Goal: Task Accomplishment & Management: Manage account settings

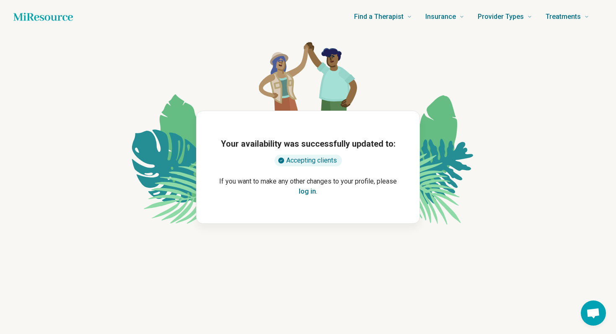
click at [309, 191] on button "log in" at bounding box center [307, 192] width 17 height 10
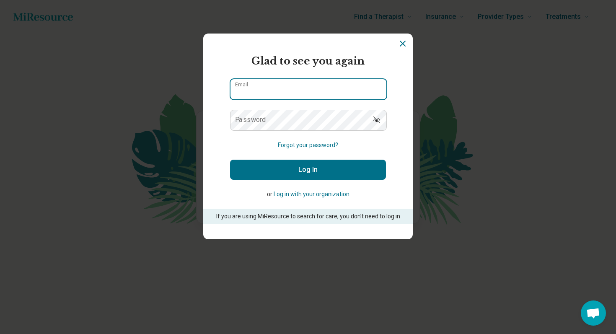
click at [311, 92] on input "Email" at bounding box center [309, 89] width 156 height 20
type input "**********"
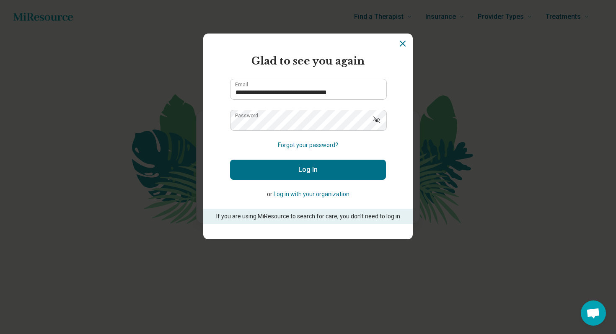
click at [320, 172] on button "Log In" at bounding box center [308, 170] width 156 height 20
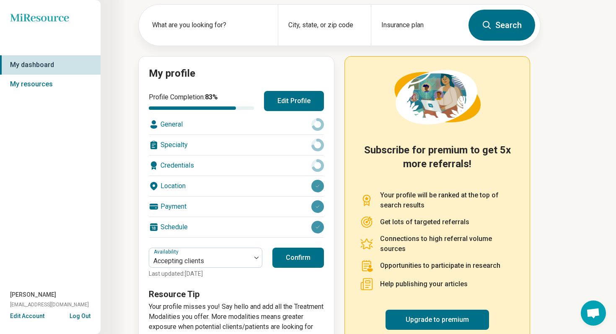
scroll to position [71, 0]
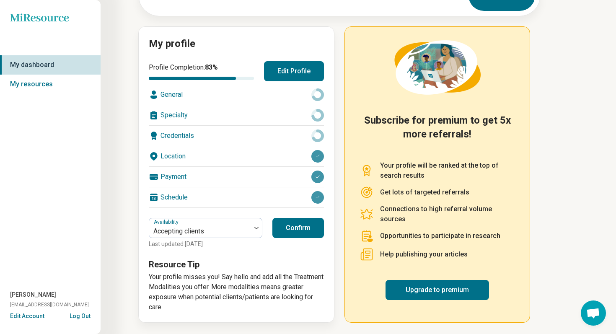
click at [298, 226] on button "Confirm" at bounding box center [299, 228] width 52 height 20
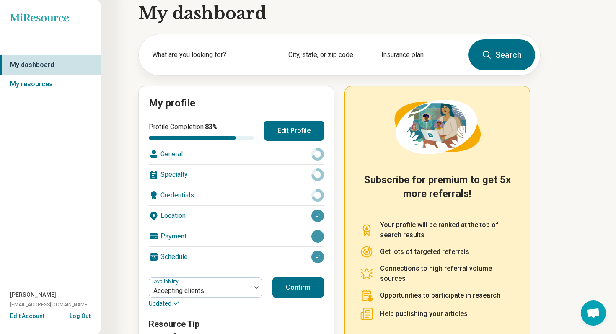
scroll to position [0, 0]
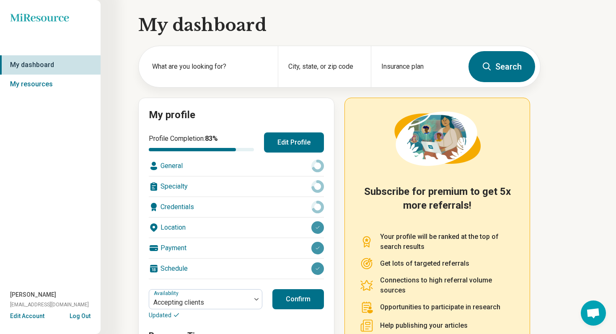
click at [288, 137] on button "Edit Profile" at bounding box center [294, 143] width 60 height 20
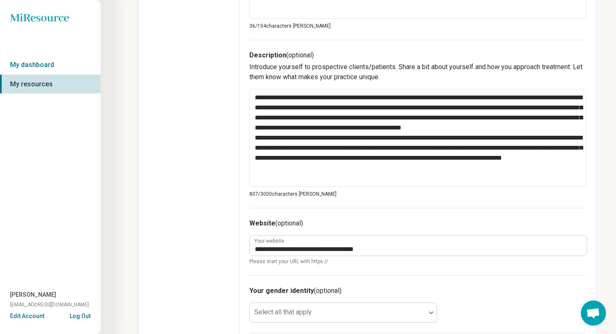
scroll to position [272, 0]
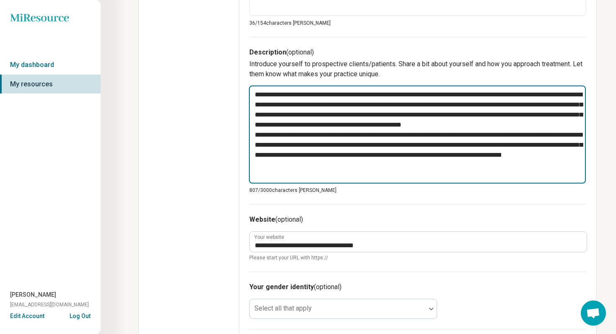
drag, startPoint x: 403, startPoint y: 181, endPoint x: 238, endPoint y: 83, distance: 191.0
click at [238, 83] on div "**********" at bounding box center [367, 155] width 459 height 775
type textarea "*"
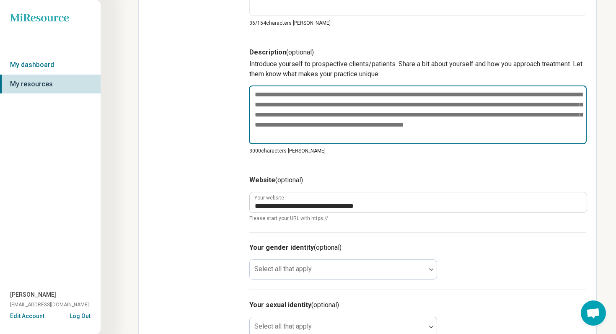
paste textarea "**********"
type textarea "*"
type textarea "**********"
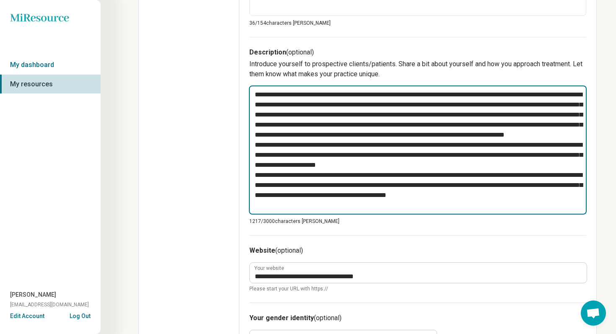
click at [544, 143] on textarea at bounding box center [418, 150] width 338 height 129
type textarea "*"
type textarea "**********"
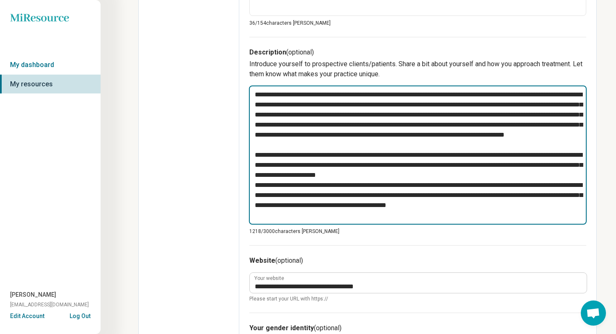
click at [495, 186] on textarea at bounding box center [418, 155] width 338 height 139
type textarea "*"
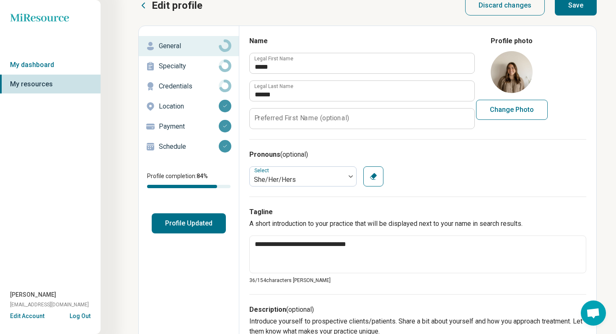
scroll to position [0, 0]
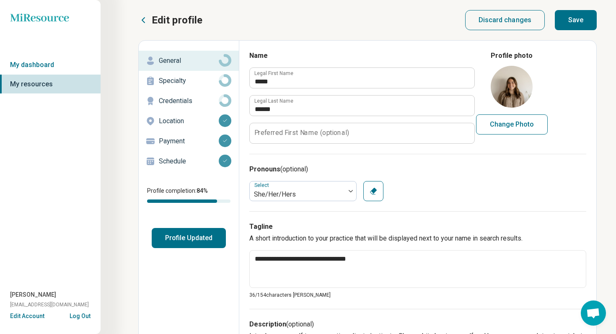
type textarea "**********"
click at [192, 81] on p "Specialty" at bounding box center [189, 81] width 60 height 10
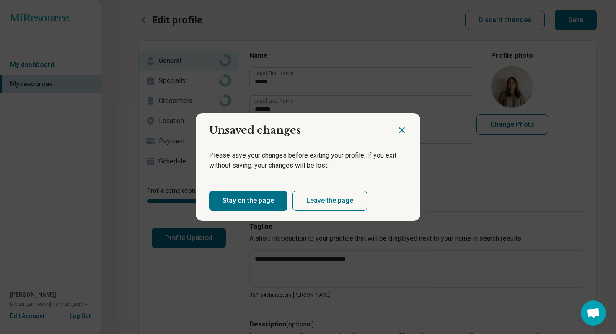
click at [406, 135] on icon "Close dialog" at bounding box center [402, 130] width 10 height 10
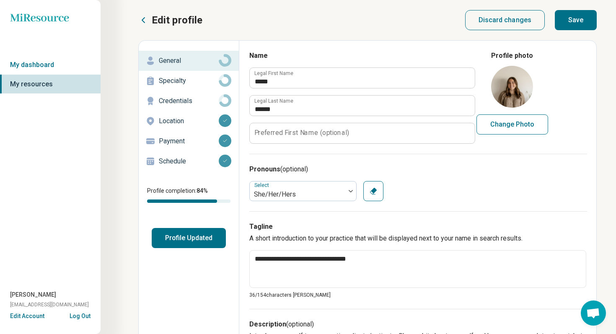
click at [587, 21] on button "Save" at bounding box center [576, 20] width 42 height 20
click at [190, 81] on p "Specialty" at bounding box center [189, 81] width 60 height 10
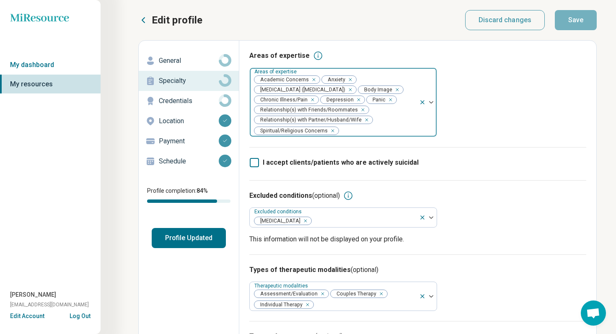
click at [354, 88] on div "Remove [object Object]" at bounding box center [349, 90] width 10 height 10
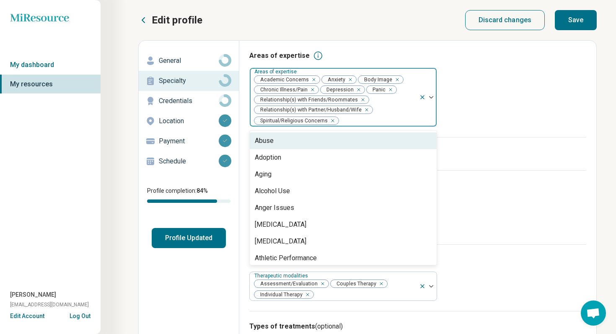
click at [431, 97] on img at bounding box center [431, 97] width 4 height 3
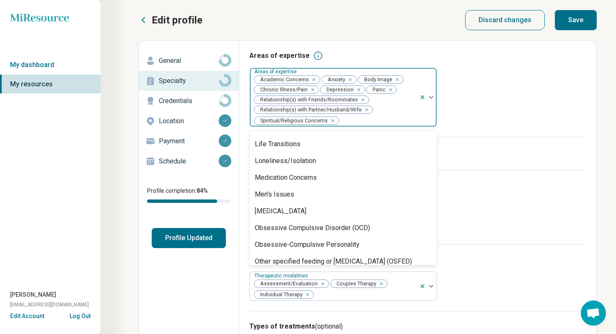
scroll to position [786, 0]
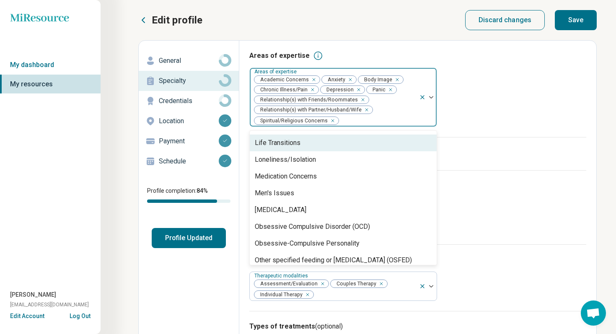
click at [514, 180] on div "Excluded conditions (optional) Excluded conditions [MEDICAL_DATA] This informat…" at bounding box center [418, 207] width 337 height 74
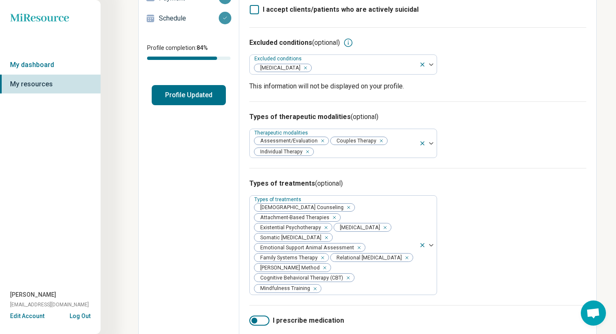
scroll to position [161, 0]
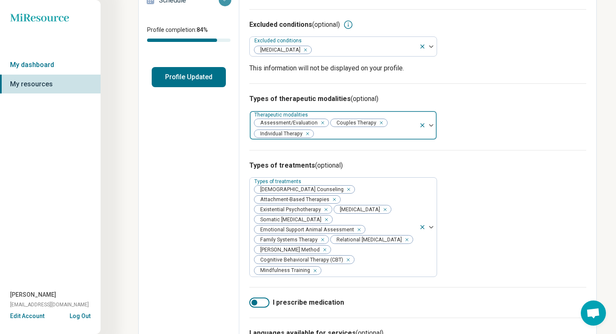
click at [431, 126] on img at bounding box center [431, 125] width 4 height 3
click at [497, 125] on div "Types of therapeutic modalities (optional) Therapeutic modalities Assessment/Ev…" at bounding box center [418, 116] width 337 height 67
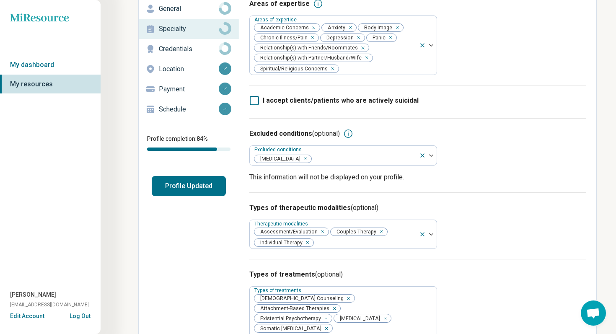
scroll to position [0, 0]
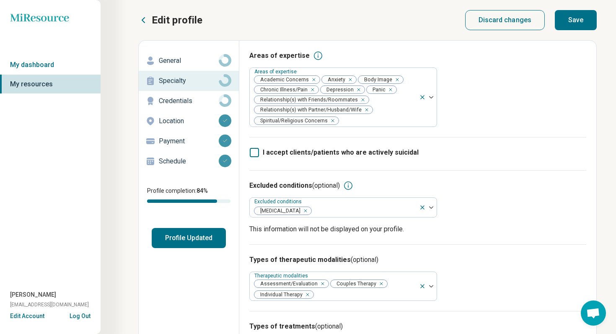
click at [572, 20] on button "Save" at bounding box center [576, 20] width 42 height 20
click at [210, 104] on p "Credentials" at bounding box center [189, 101] width 60 height 10
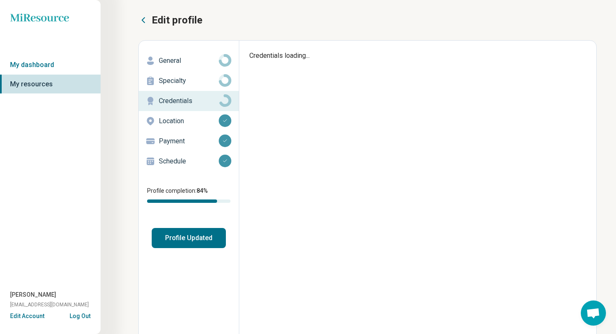
type textarea "*"
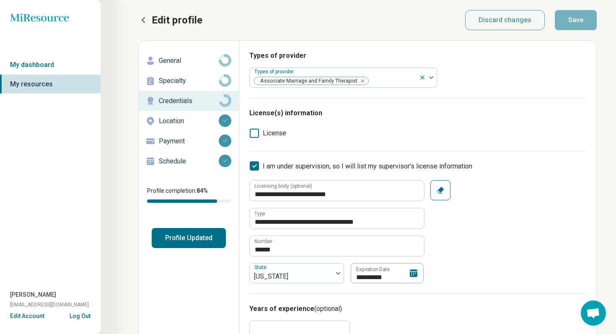
click at [187, 141] on p "Payment" at bounding box center [189, 141] width 60 height 10
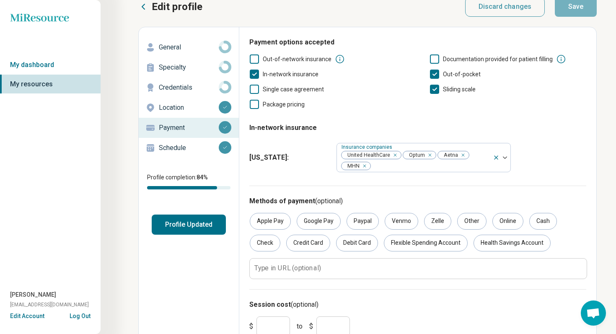
scroll to position [47, 0]
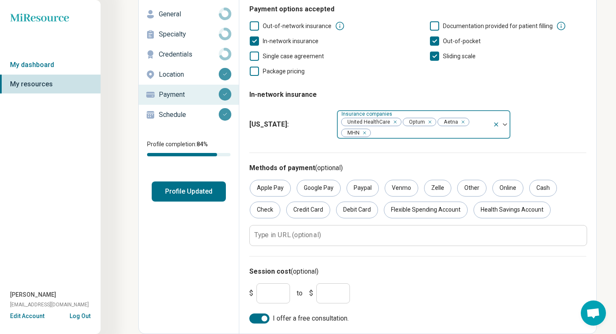
click at [366, 132] on icon "Remove [object Object]" at bounding box center [363, 133] width 6 height 6
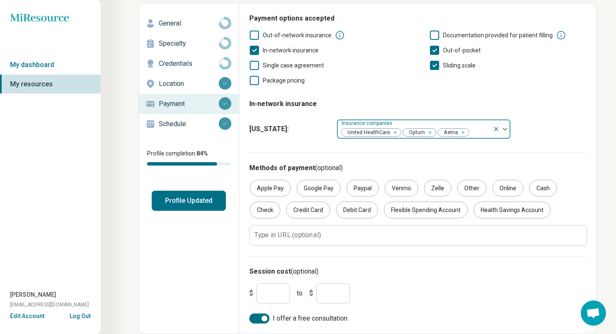
scroll to position [37, 0]
click at [272, 297] on input "**" at bounding box center [274, 293] width 34 height 20
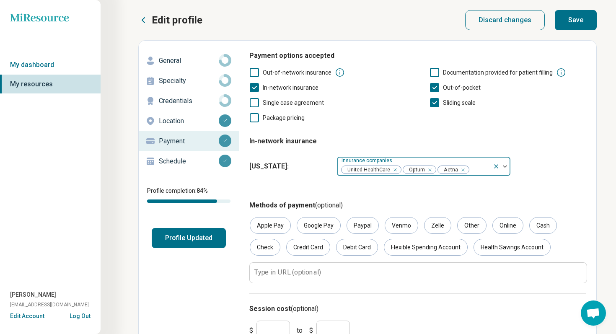
type input "***"
click at [586, 18] on button "Save" at bounding box center [576, 20] width 42 height 20
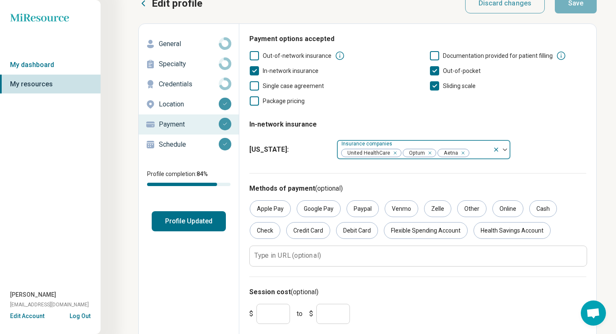
scroll to position [37, 0]
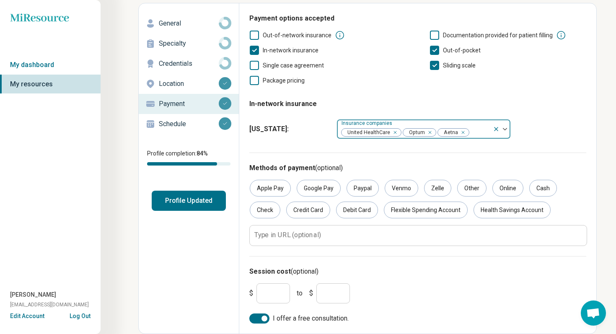
click at [190, 207] on button "Profile Updated" at bounding box center [189, 201] width 74 height 20
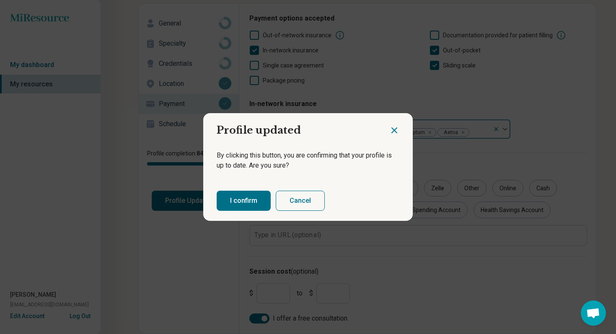
click at [251, 200] on button "I confirm" at bounding box center [244, 201] width 54 height 20
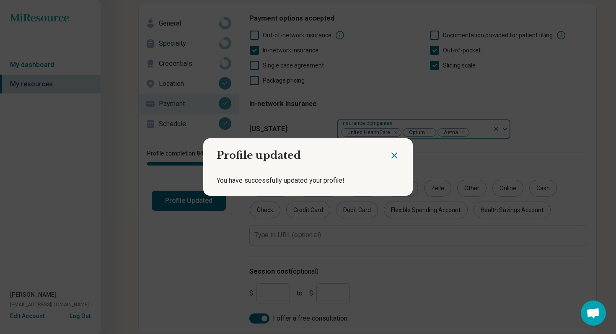
click at [401, 156] on div at bounding box center [401, 152] width 23 height 28
